Goal: Obtain resource: Download file/media

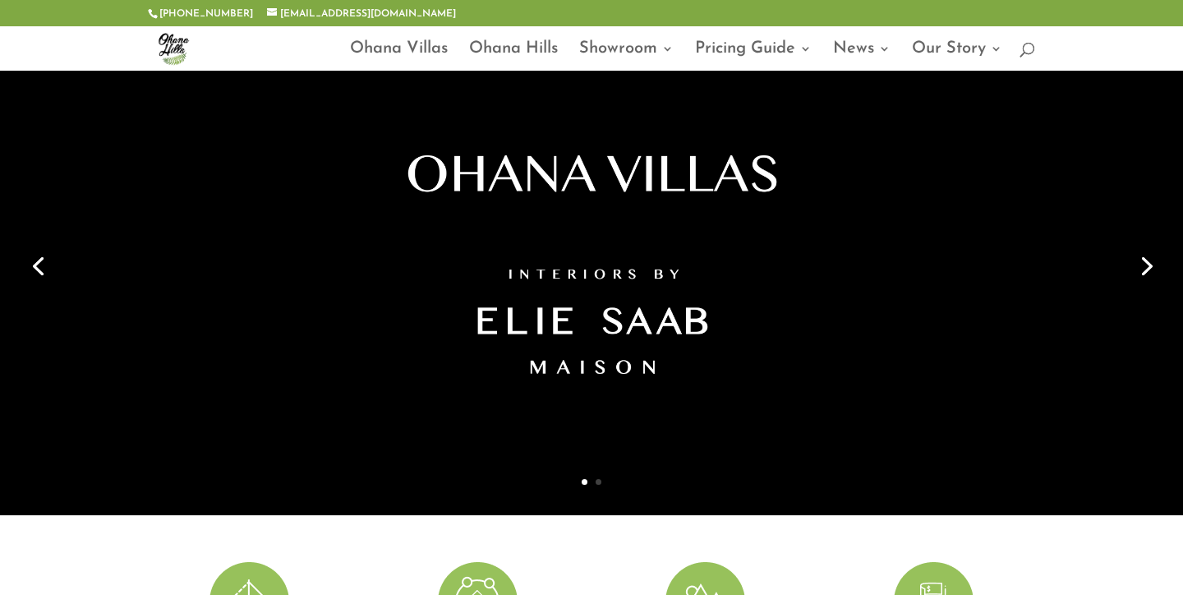
scroll to position [57, 0]
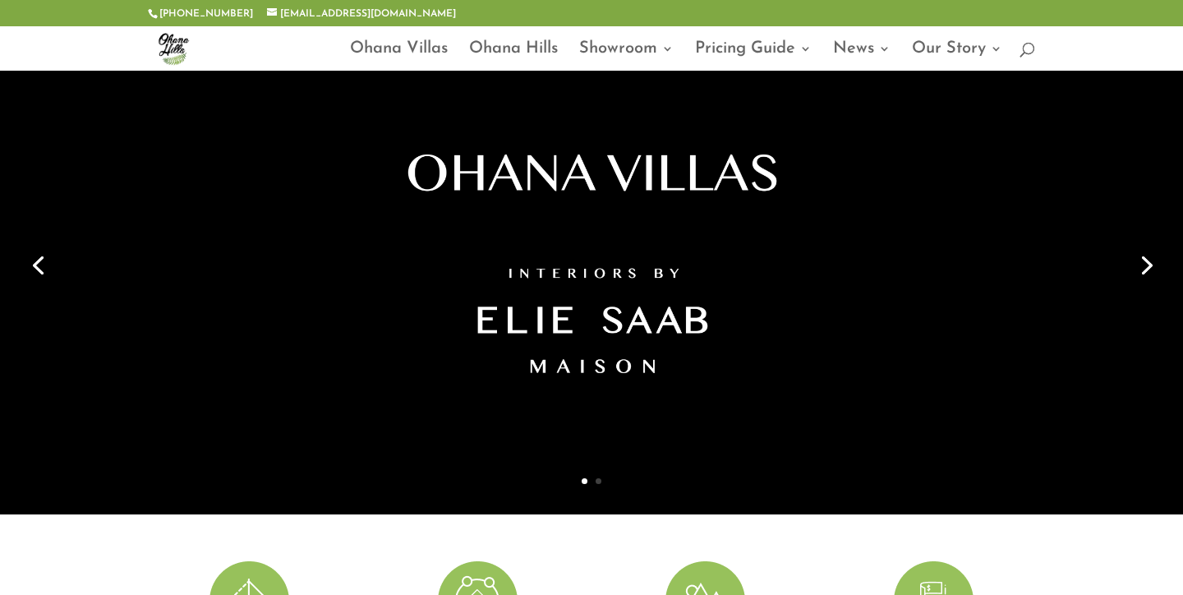
click at [1143, 266] on link "Next" at bounding box center [1144, 263] width 39 height 39
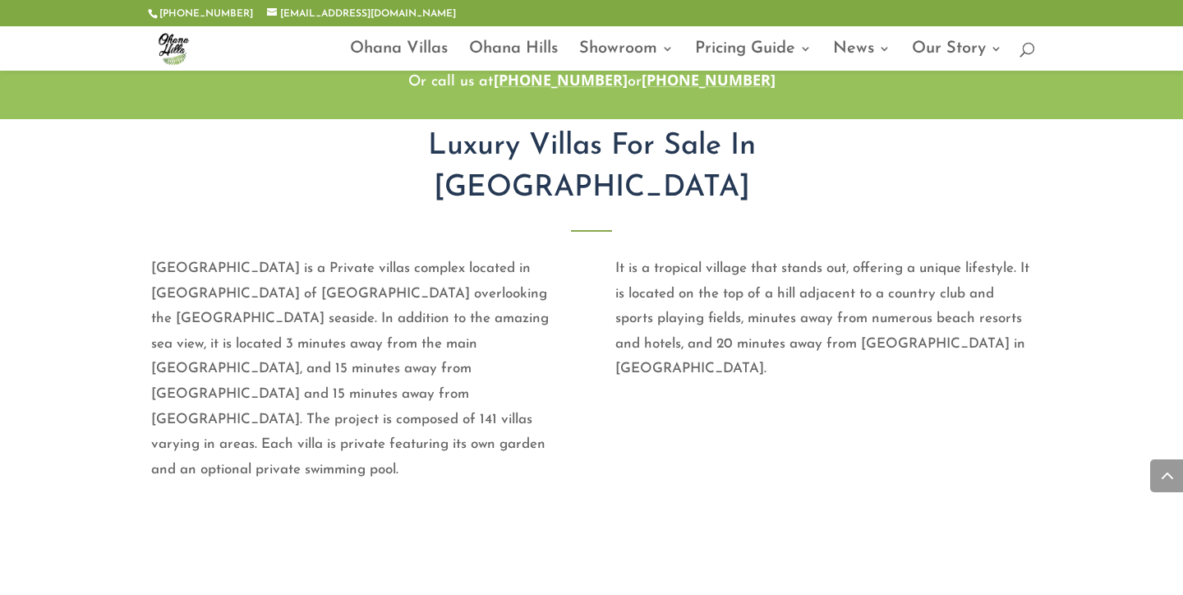
scroll to position [1257, 0]
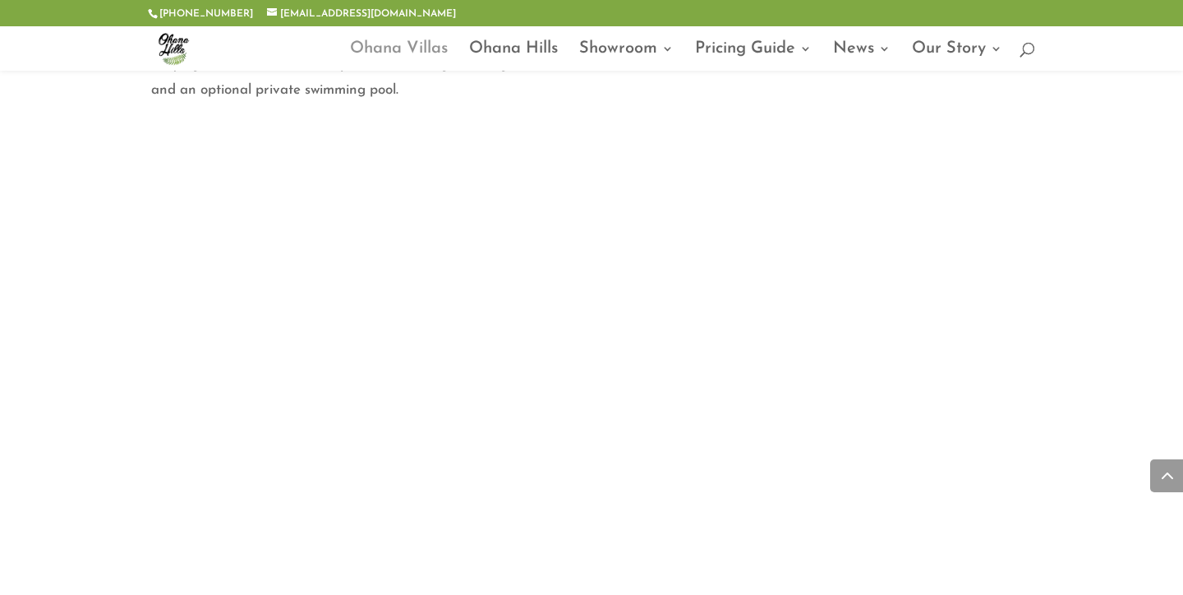
click at [381, 45] on link "Ohana Villas" at bounding box center [399, 57] width 98 height 28
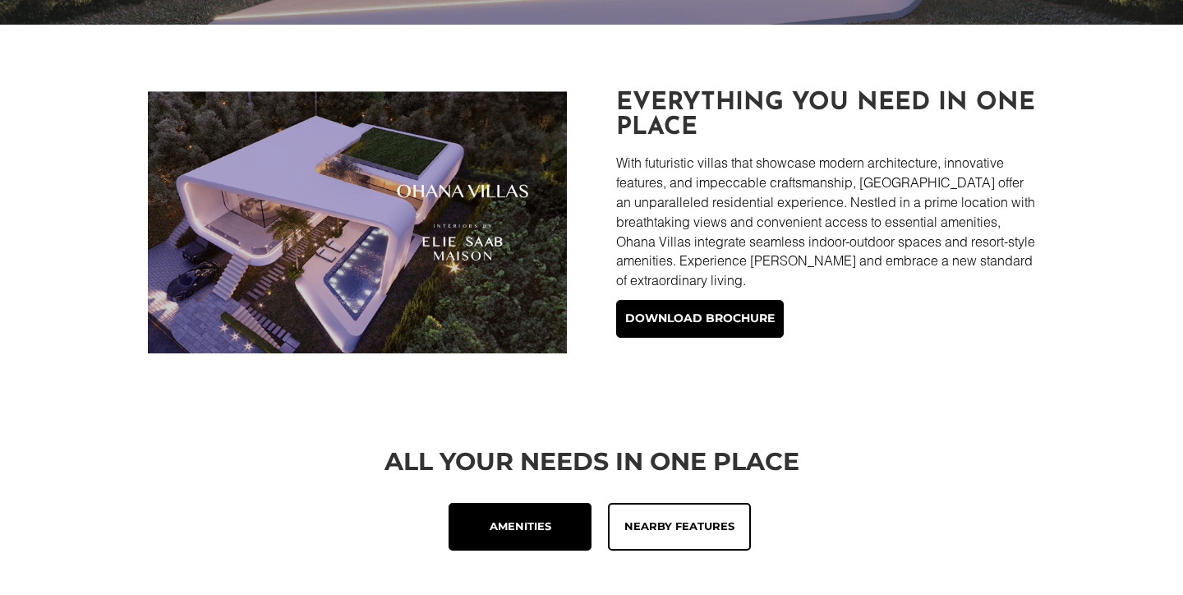
scroll to position [499, 0]
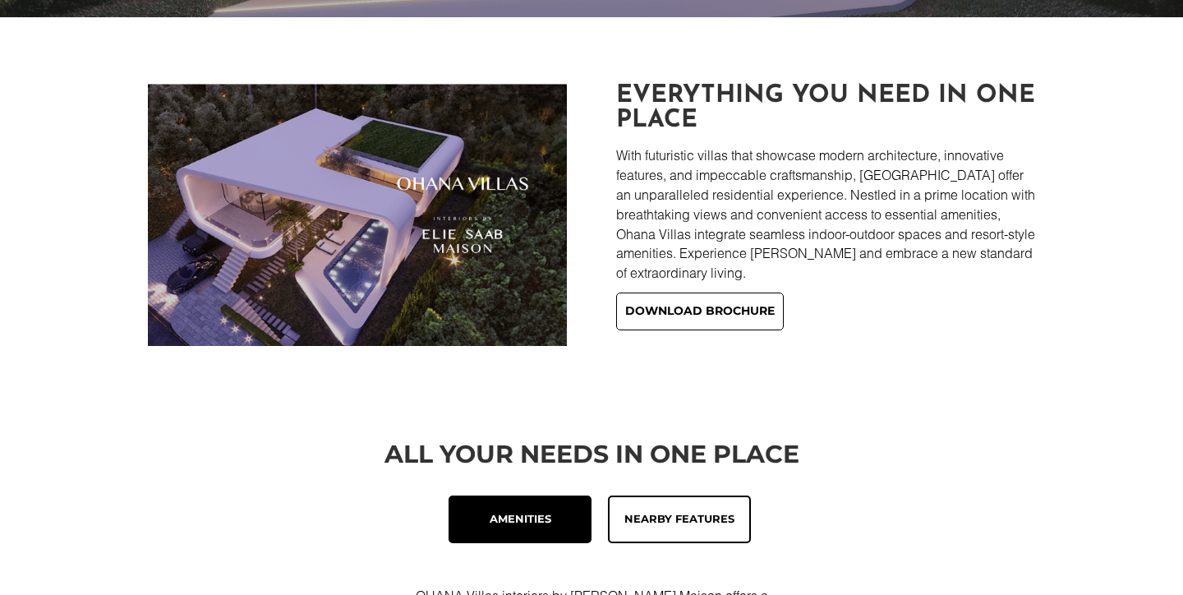
click at [705, 294] on link "Download brochure" at bounding box center [700, 311] width 168 height 38
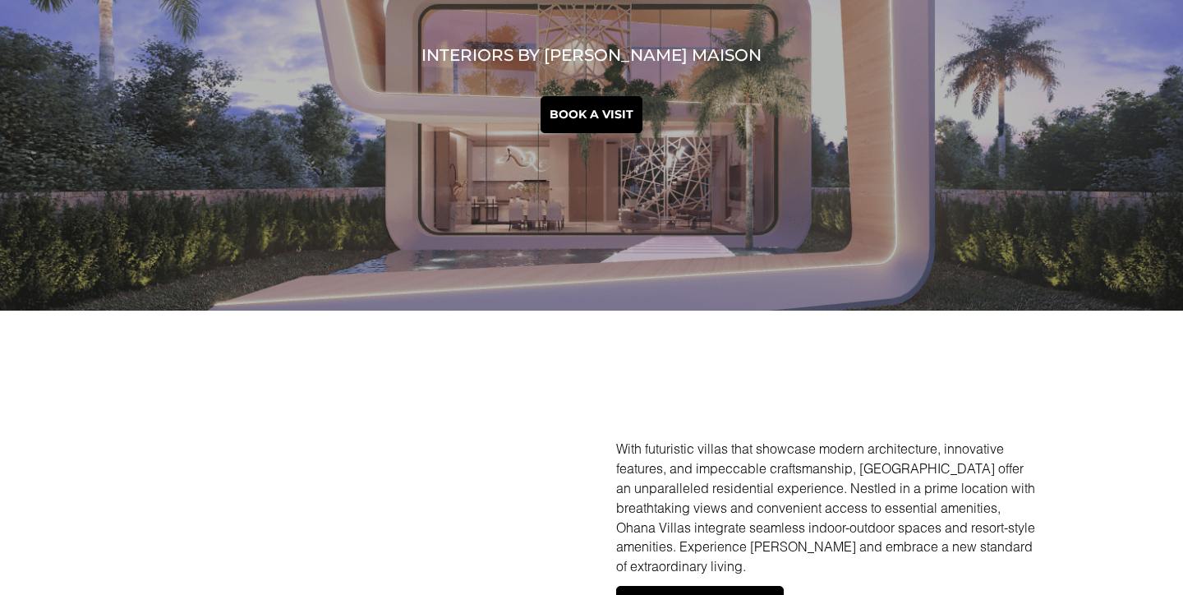
scroll to position [652, 0]
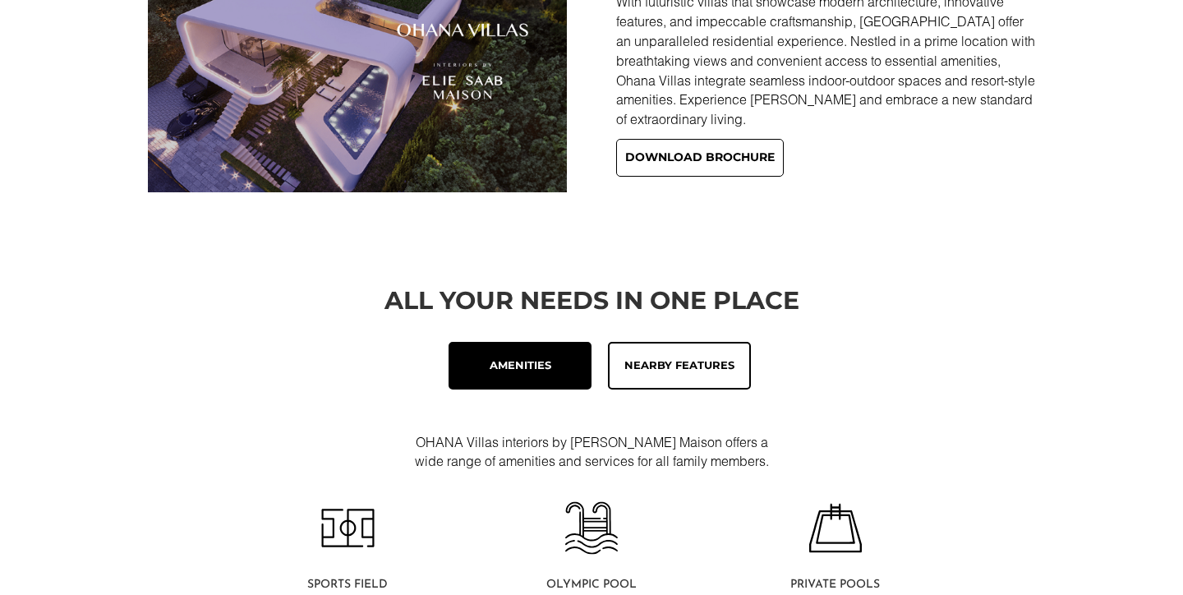
click at [695, 154] on link "Download brochure" at bounding box center [700, 158] width 168 height 38
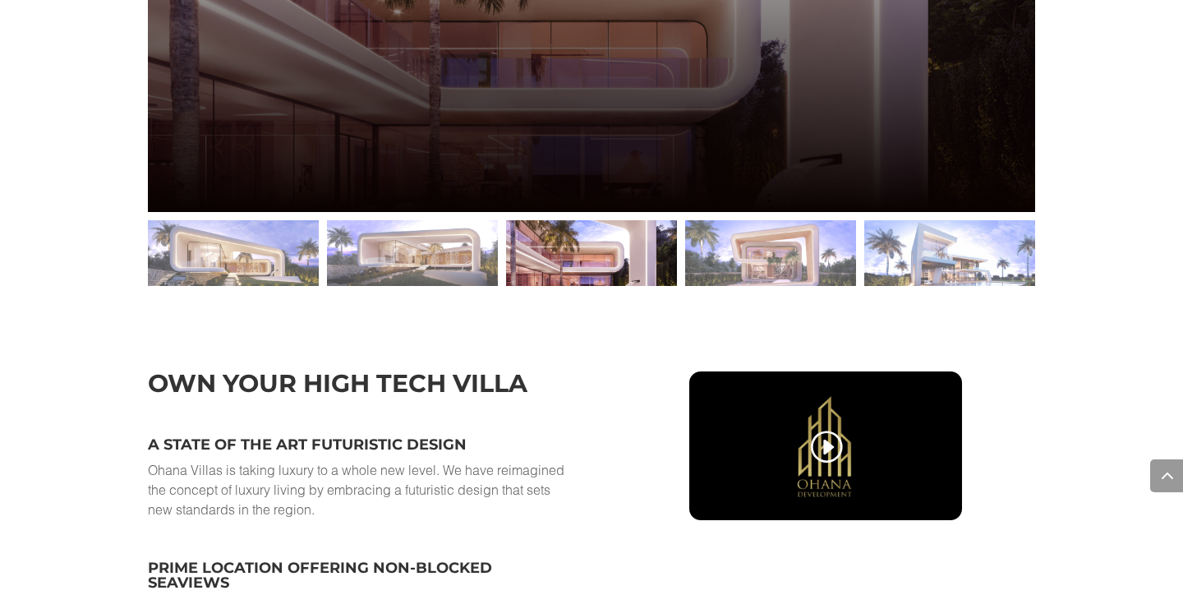
scroll to position [2585, 0]
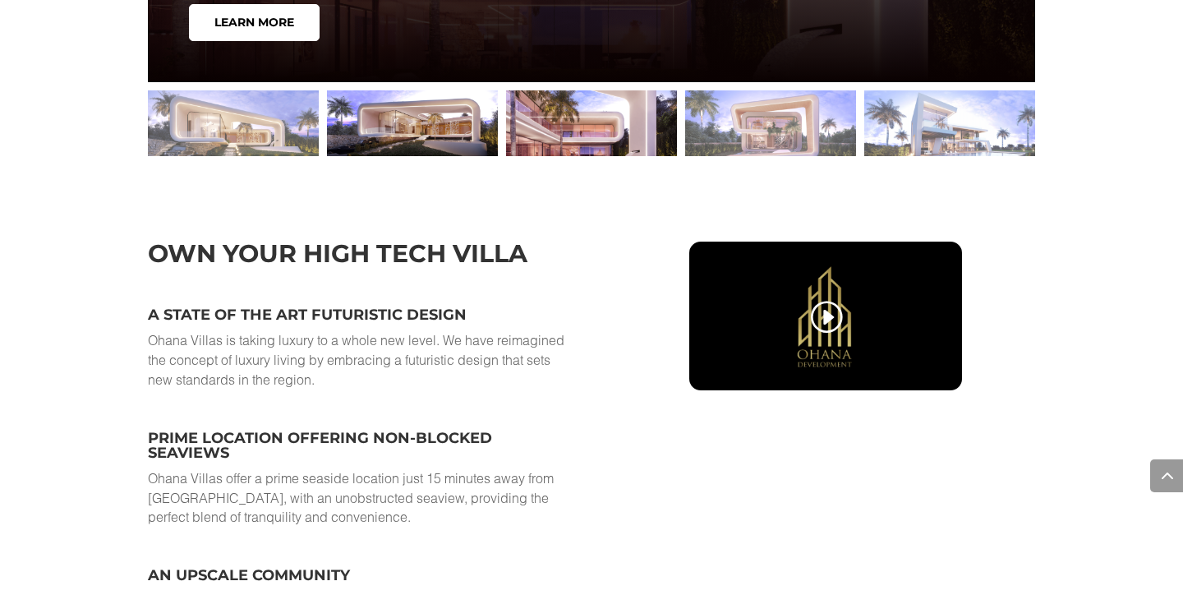
click at [443, 135] on div at bounding box center [412, 123] width 171 height 66
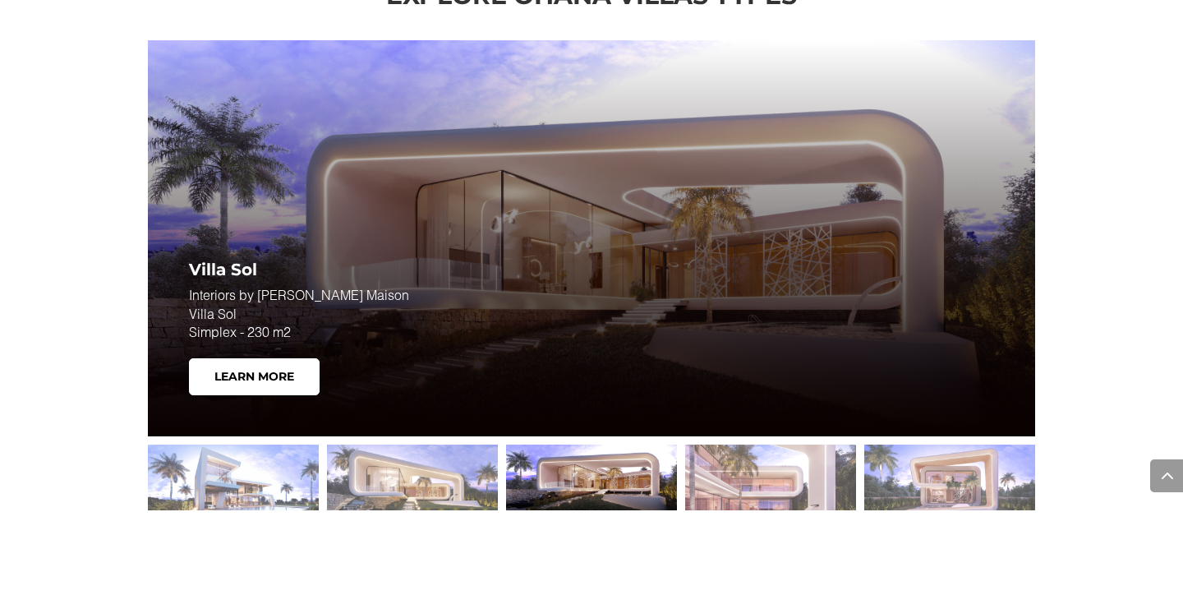
scroll to position [2233, 0]
